Goal: Find specific page/section: Find specific page/section

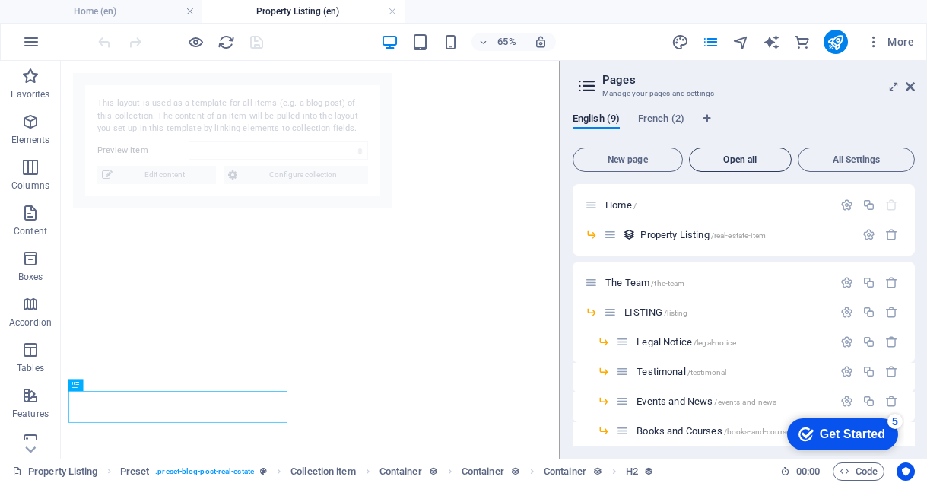
select select "6871180adcf7a0c6e50021bd"
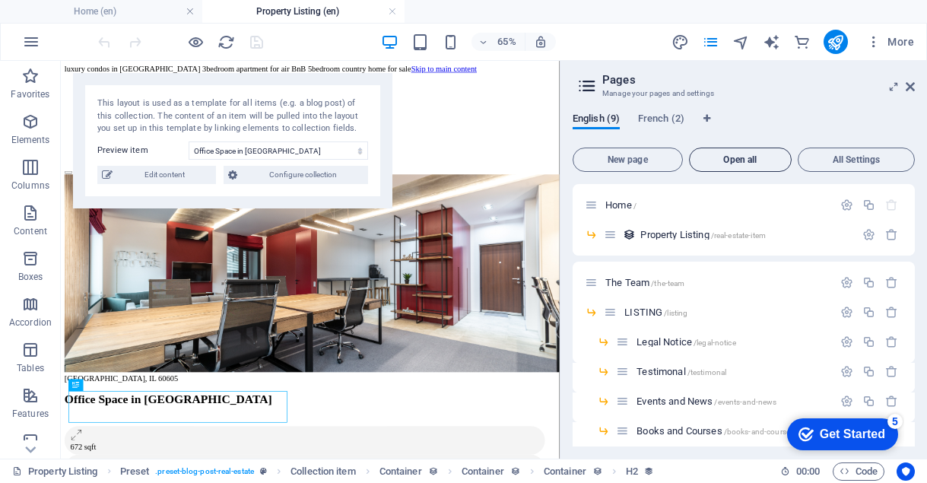
click at [738, 155] on span "Open all" at bounding box center [741, 159] width 90 height 9
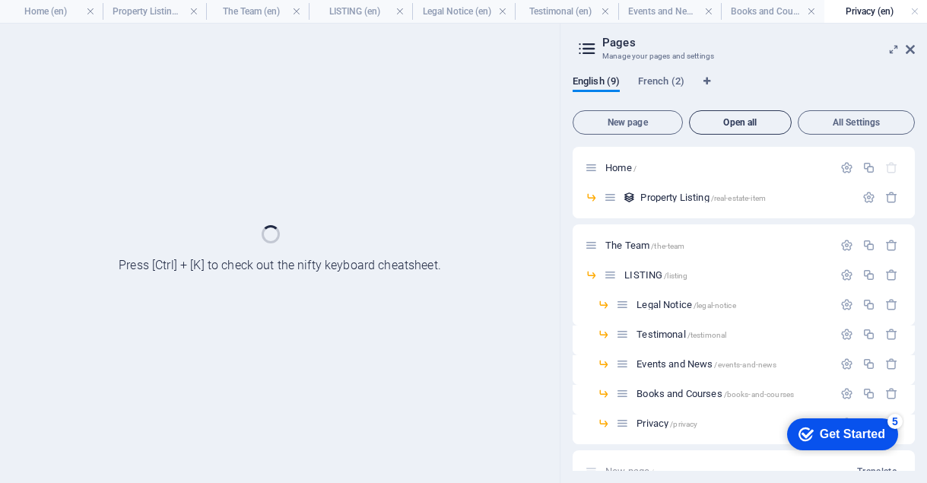
click at [0, 0] on div "Home /" at bounding box center [0, 0] width 0 height 0
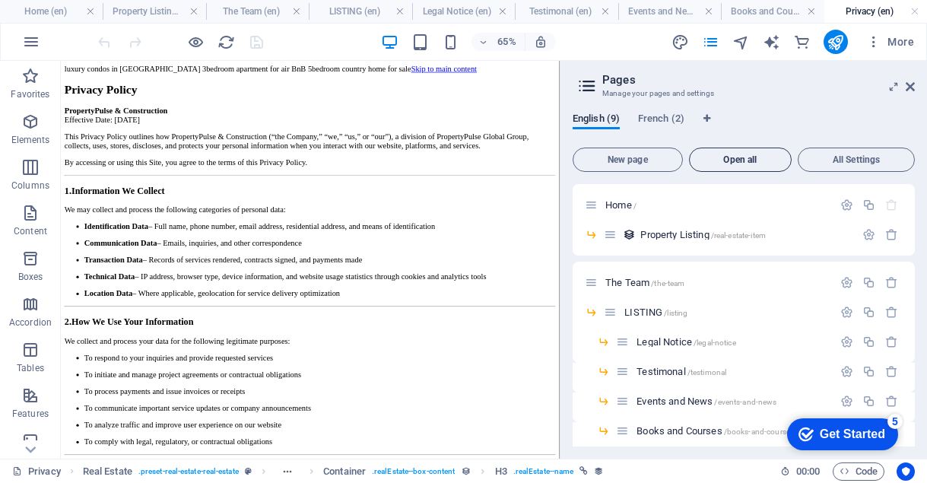
click at [0, 0] on span "Open all" at bounding box center [0, 0] width 0 height 0
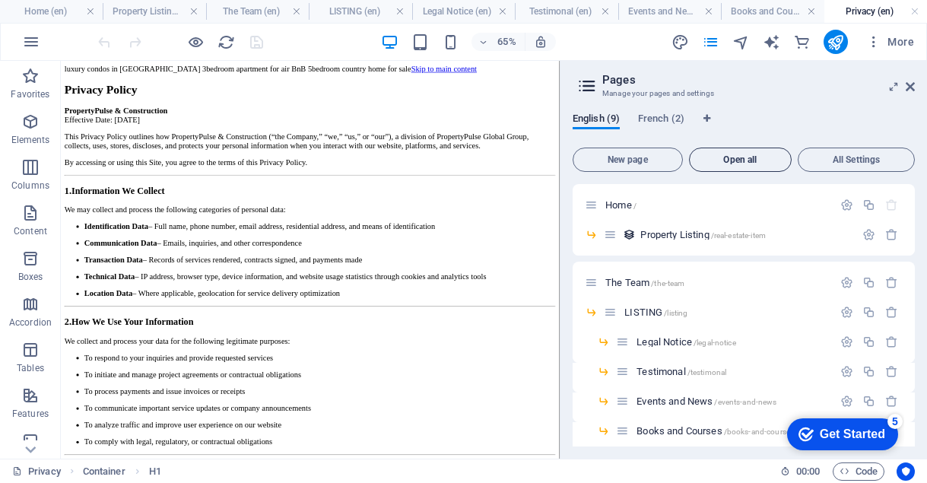
click at [0, 0] on span "Open all" at bounding box center [0, 0] width 0 height 0
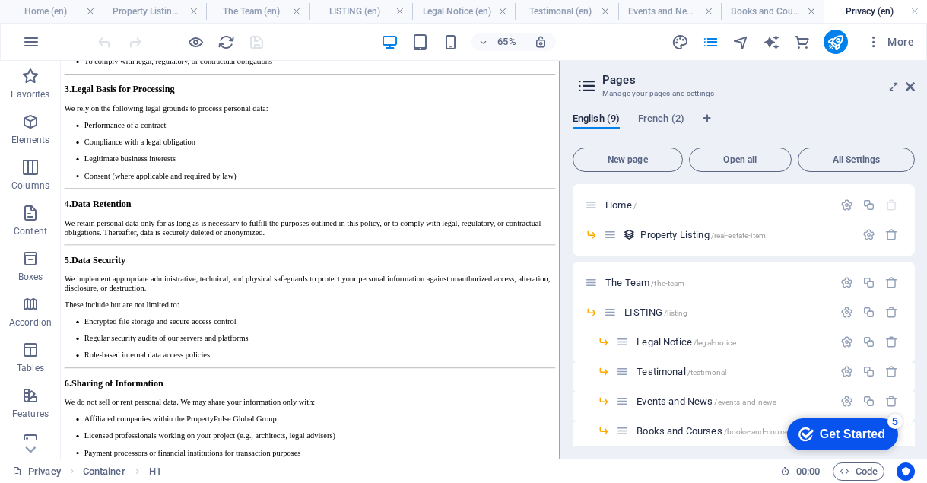
scroll to position [1192, 0]
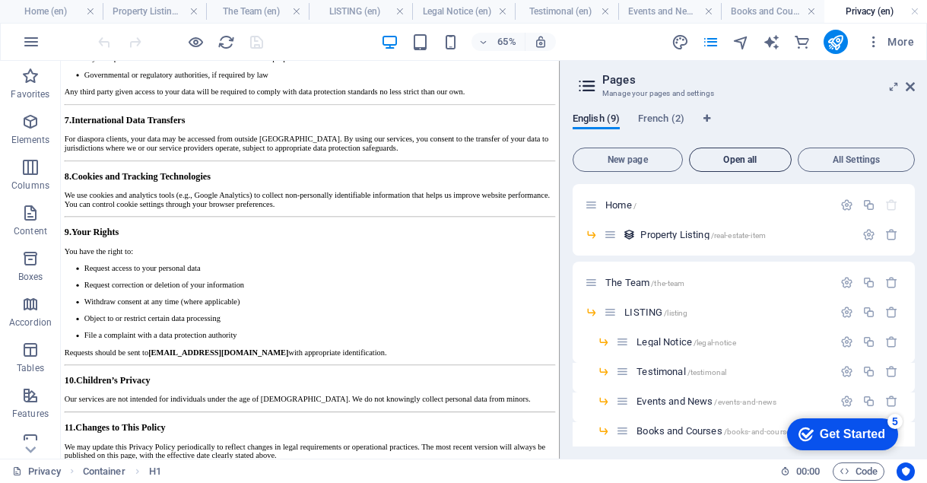
click at [0, 0] on button "Open all" at bounding box center [0, 0] width 0 height 0
click at [0, 0] on span "Open all" at bounding box center [0, 0] width 0 height 0
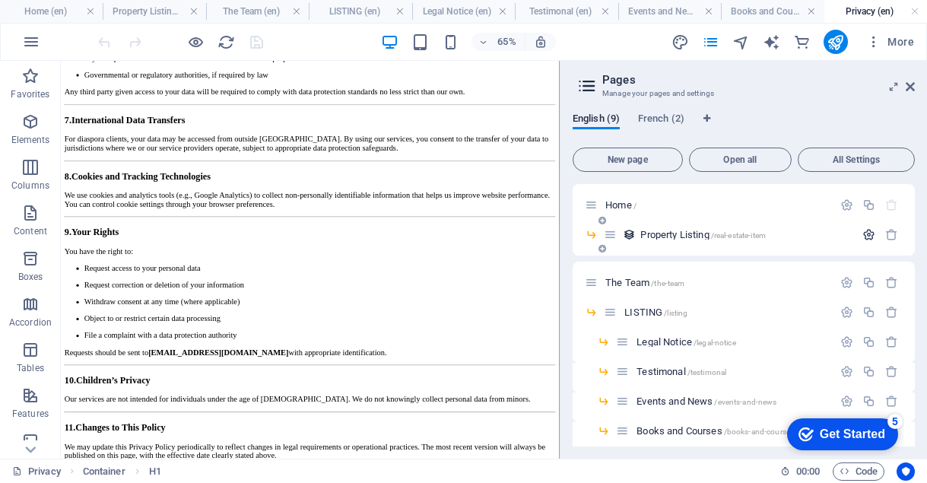
click at [0, 0] on icon "button" at bounding box center [0, 0] width 0 height 0
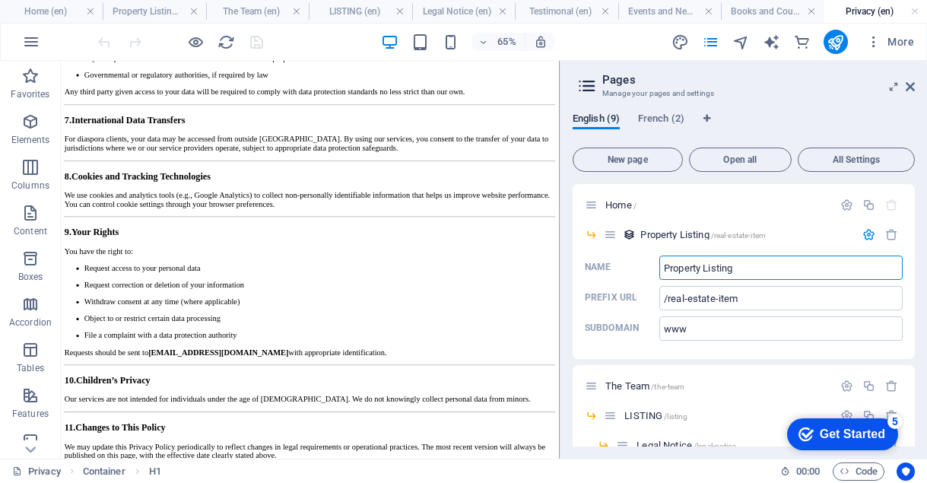
scroll to position [72, 0]
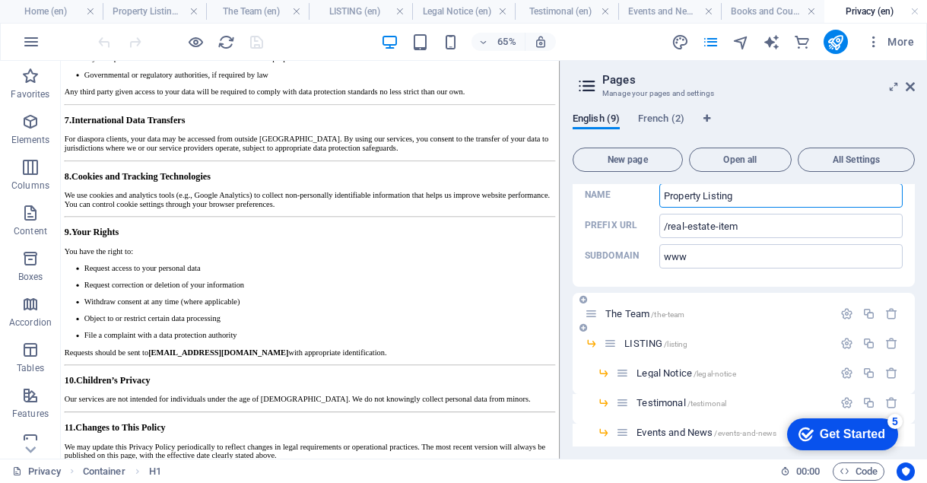
click at [0, 0] on icon at bounding box center [0, 0] width 0 height 0
click at [0, 0] on span "/the-team" at bounding box center [0, 0] width 0 height 0
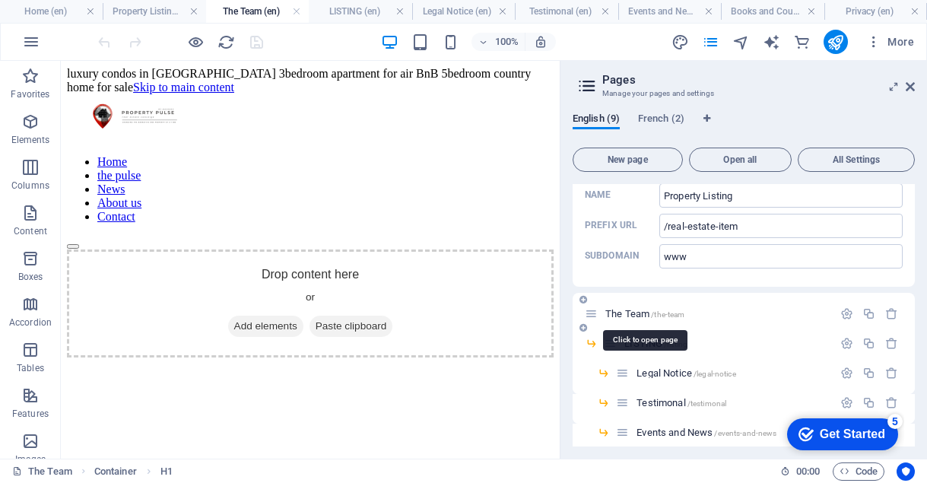
scroll to position [0, 0]
click at [0, 0] on span "/the-team" at bounding box center [0, 0] width 0 height 0
click at [0, 0] on span "LISTING /listing" at bounding box center [0, 0] width 0 height 0
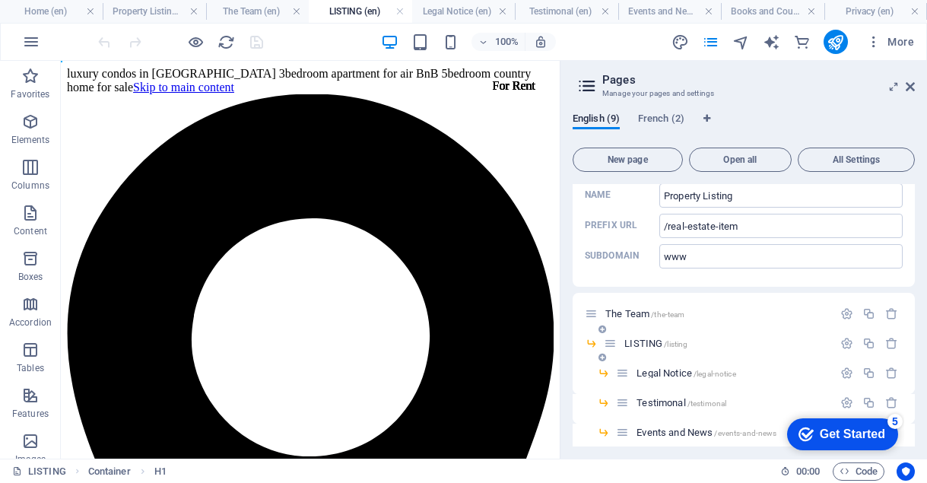
click at [0, 0] on span "LISTING /listing" at bounding box center [0, 0] width 0 height 0
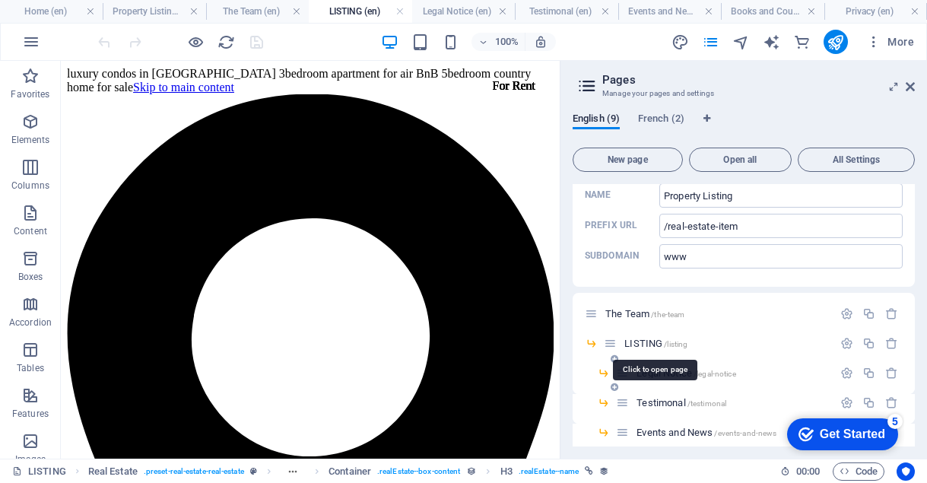
click at [0, 0] on span "Legal Notice /legal-notice" at bounding box center [0, 0] width 0 height 0
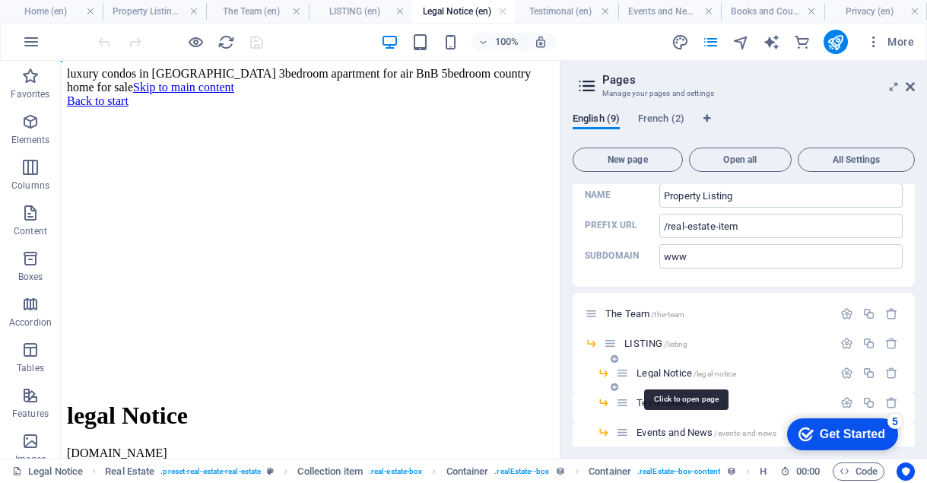
click at [0, 0] on span "Legal Notice /legal-notice" at bounding box center [0, 0] width 0 height 0
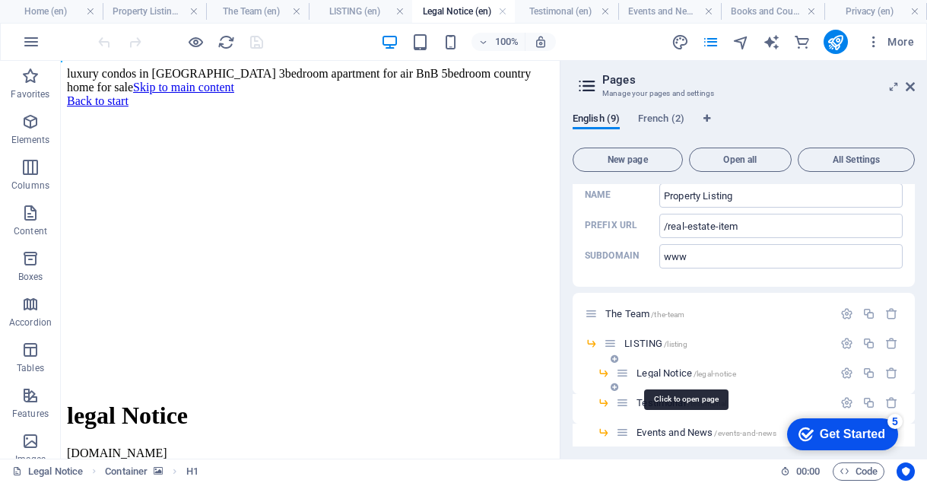
click at [0, 0] on span "Legal Notice /legal-notice" at bounding box center [0, 0] width 0 height 0
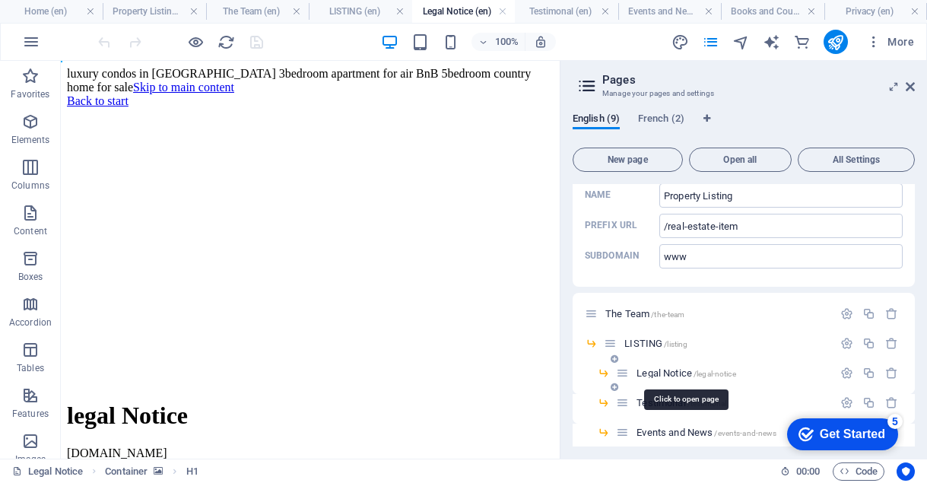
click at [0, 0] on span "Legal Notice /legal-notice" at bounding box center [0, 0] width 0 height 0
click at [0, 0] on icon at bounding box center [0, 0] width 0 height 0
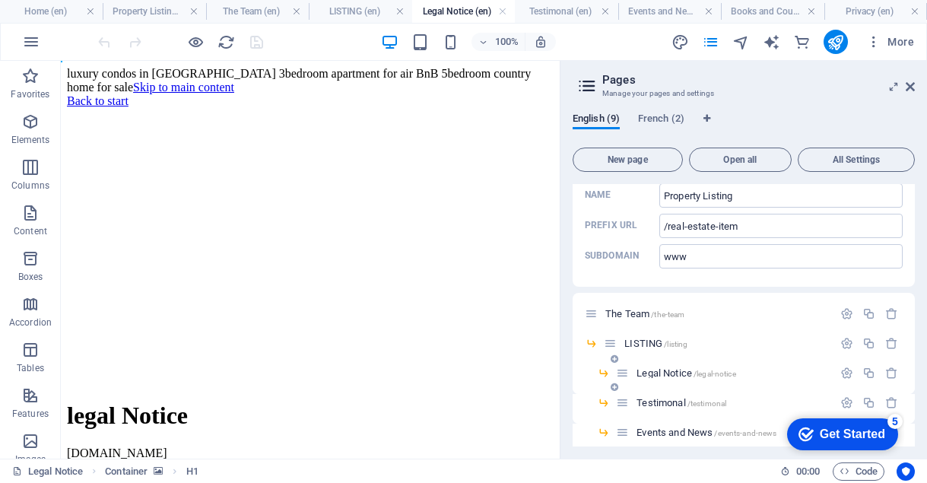
click at [0, 0] on icon at bounding box center [0, 0] width 0 height 0
click at [284, 11] on h4 "The Team (en)" at bounding box center [257, 11] width 103 height 17
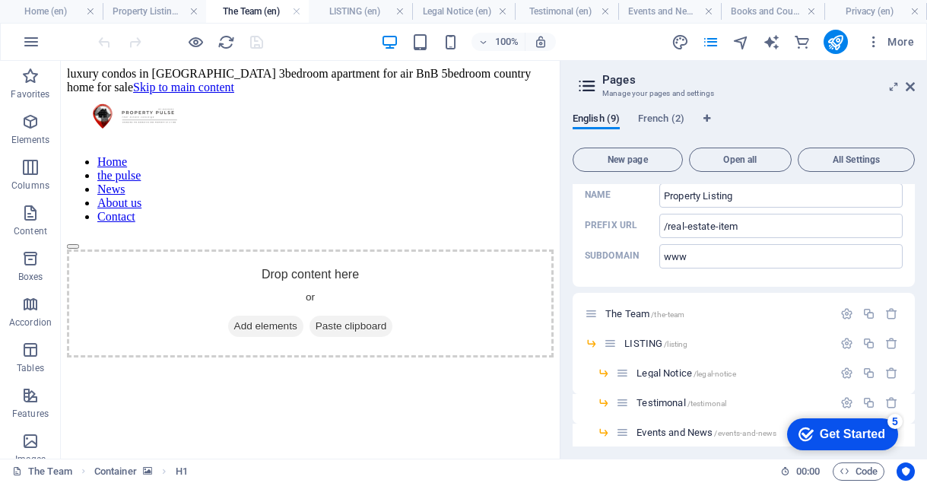
click at [284, 11] on h4 "The Team (en)" at bounding box center [257, 11] width 103 height 17
click at [164, 10] on h4 "Property Listing (en)" at bounding box center [154, 11] width 103 height 17
click at [163, 10] on h4 "Property Listing (en)" at bounding box center [154, 11] width 103 height 17
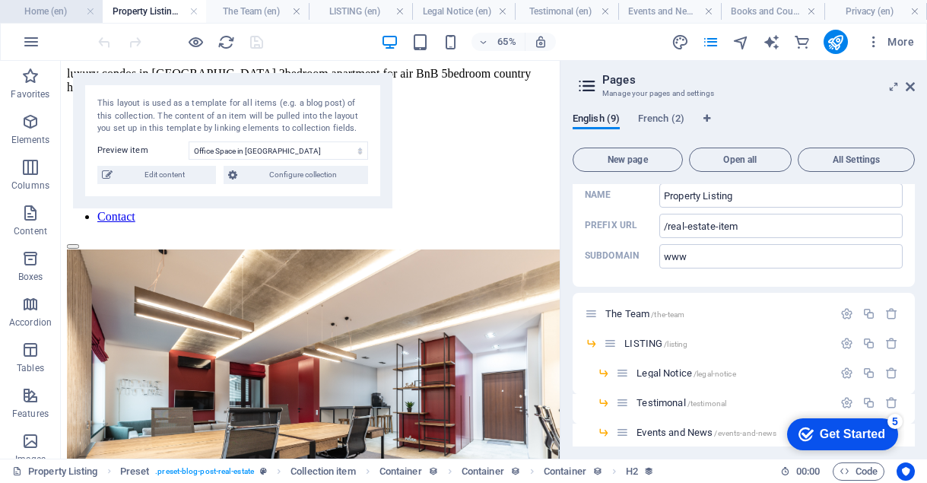
click at [33, 14] on h4 "Home (en)" at bounding box center [51, 11] width 103 height 17
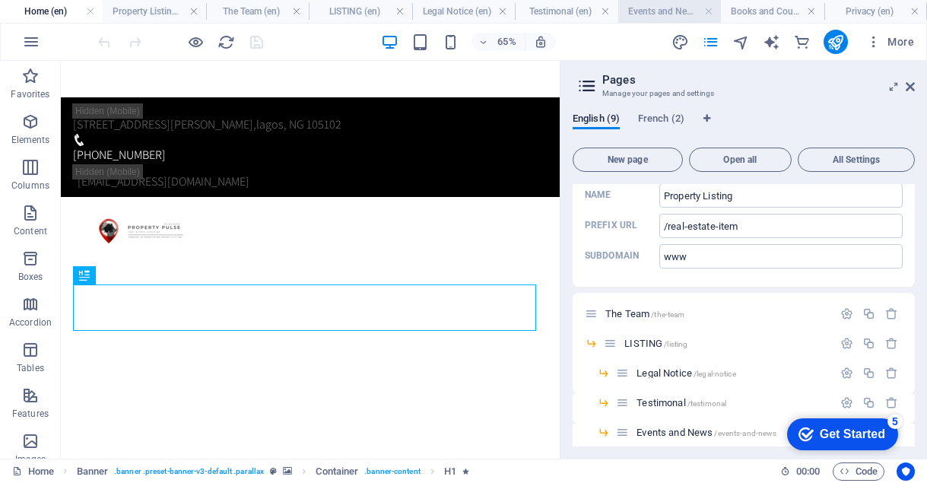
click at [670, 8] on h4 "Events and News (en)" at bounding box center [669, 11] width 103 height 17
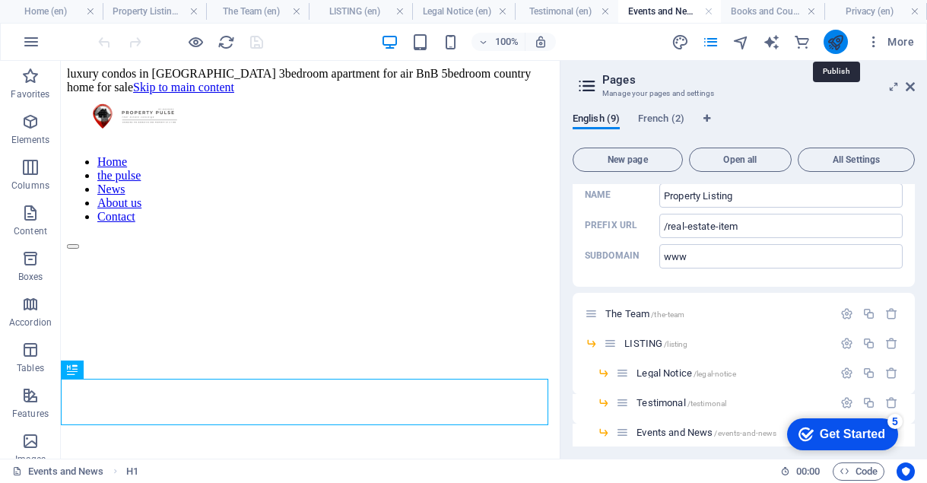
click at [829, 42] on icon "publish" at bounding box center [835, 41] width 17 height 17
